Goal: Communication & Community: Participate in discussion

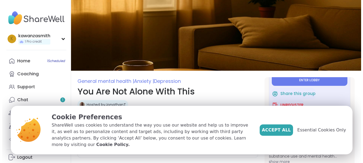
scroll to position [40, 0]
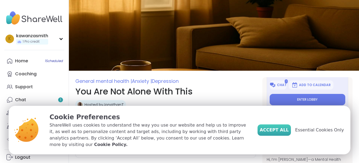
click at [271, 131] on button "Accept All" at bounding box center [274, 129] width 33 height 11
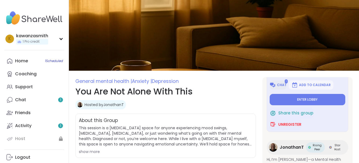
click at [284, 86] on span "Chat" at bounding box center [282, 85] width 10 height 4
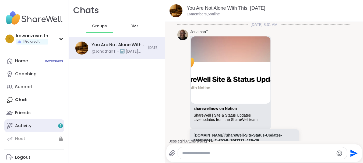
click at [48, 121] on link "Activity 1" at bounding box center [34, 125] width 60 height 13
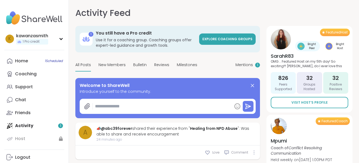
type textarea "*"
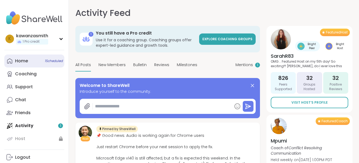
click at [34, 59] on link "Home 1 Scheduled" at bounding box center [34, 60] width 60 height 13
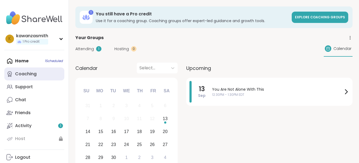
click at [32, 75] on div "Coaching" at bounding box center [26, 74] width 22 height 6
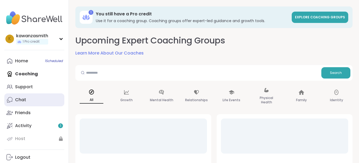
click at [26, 97] on link "Chat" at bounding box center [34, 99] width 60 height 13
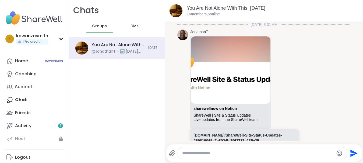
scroll to position [307, 0]
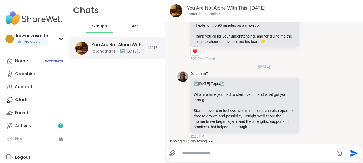
click at [87, 47] on img at bounding box center [81, 47] width 13 height 13
click at [81, 47] on img at bounding box center [81, 47] width 13 height 13
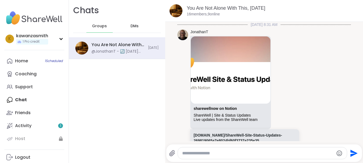
scroll to position [307, 0]
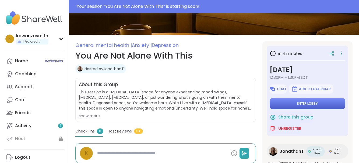
click at [301, 102] on span "Enter lobby" at bounding box center [307, 103] width 20 height 4
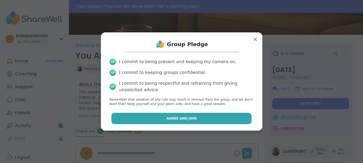
click at [189, 120] on span "Agree and Join" at bounding box center [182, 118] width 30 height 5
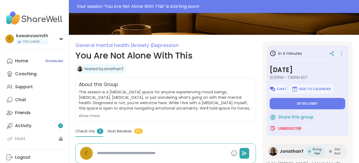
type textarea "*"
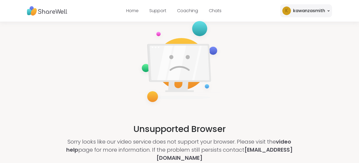
click at [315, 9] on div "kawanzasmith" at bounding box center [309, 11] width 32 height 6
click at [245, 28] on div "Unsupported Browser Sorry looks like our video service does not support your br…" at bounding box center [179, 90] width 359 height 136
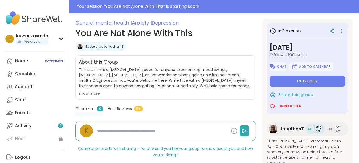
scroll to position [71, 0]
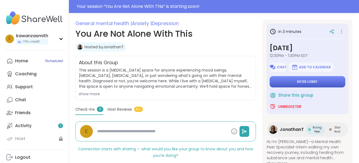
click at [291, 84] on button "Enter lobby" at bounding box center [308, 81] width 76 height 11
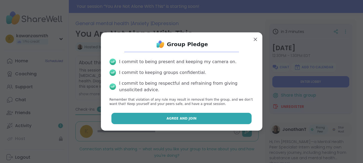
click at [202, 117] on button "Agree and Join" at bounding box center [182, 118] width 140 height 11
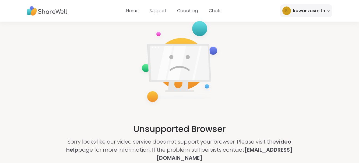
click at [312, 9] on div "kawanzasmith" at bounding box center [309, 11] width 32 height 6
click at [209, 79] on img at bounding box center [180, 63] width 84 height 90
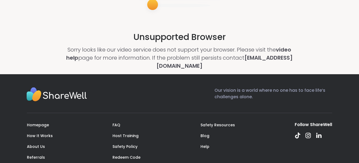
scroll to position [126, 0]
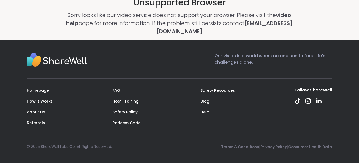
click at [205, 111] on link "Help" at bounding box center [205, 111] width 9 height 5
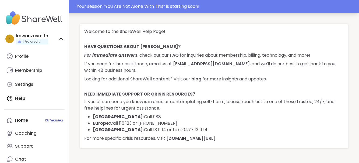
click at [174, 3] on div "Your session “ You Are Not Alone With This ” is starting soon!" at bounding box center [216, 6] width 279 height 6
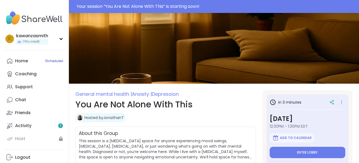
click at [191, 6] on div "Your session “ You Are Not Alone With This ” is starting soon!" at bounding box center [216, 6] width 279 height 6
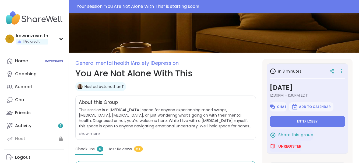
scroll to position [31, 0]
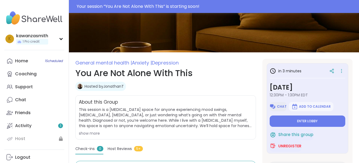
click at [280, 106] on span "Chat" at bounding box center [282, 106] width 10 height 4
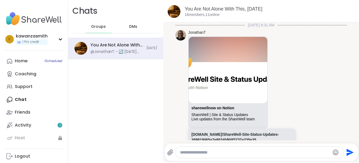
scroll to position [307, 0]
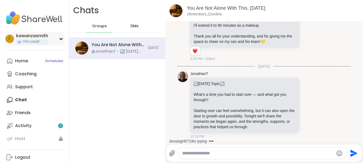
click at [59, 37] on icon at bounding box center [61, 38] width 4 height 3
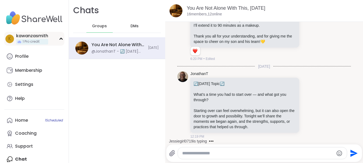
click at [59, 37] on icon at bounding box center [61, 38] width 4 height 3
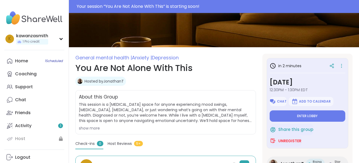
scroll to position [36, 0]
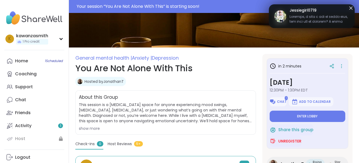
type textarea "*"
